Goal: Go to known website: Access a specific website the user already knows

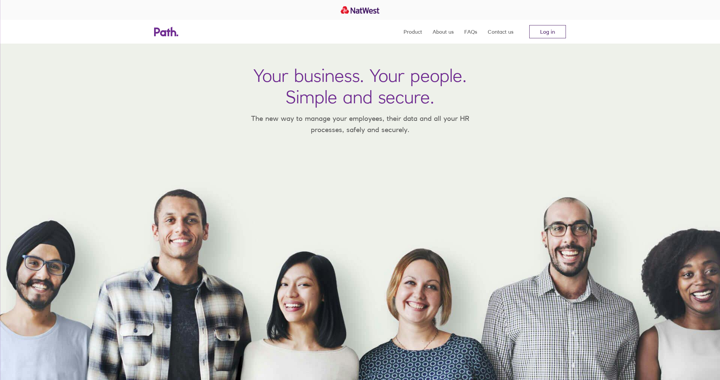
click at [554, 35] on link "Log in" at bounding box center [547, 31] width 37 height 13
